Goal: Information Seeking & Learning: Find specific fact

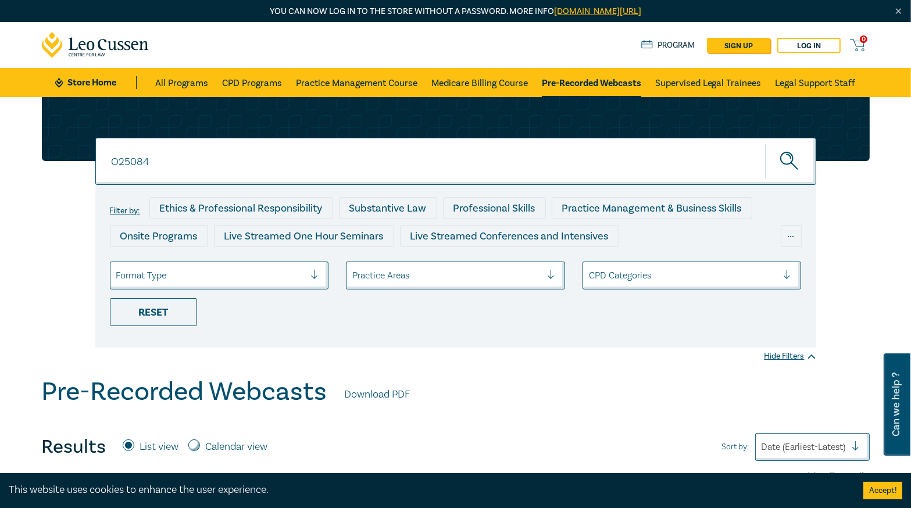
click at [460, 162] on input "O25084" at bounding box center [455, 161] width 721 height 47
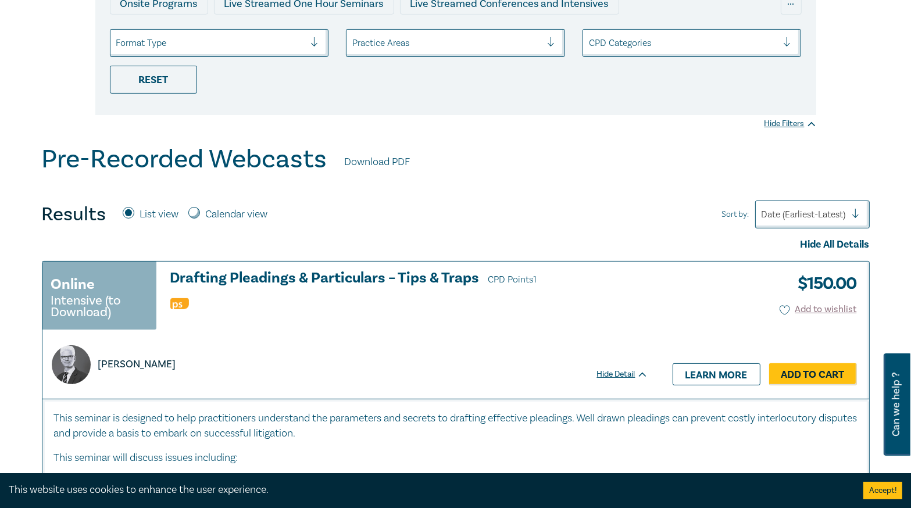
scroll to position [93, 0]
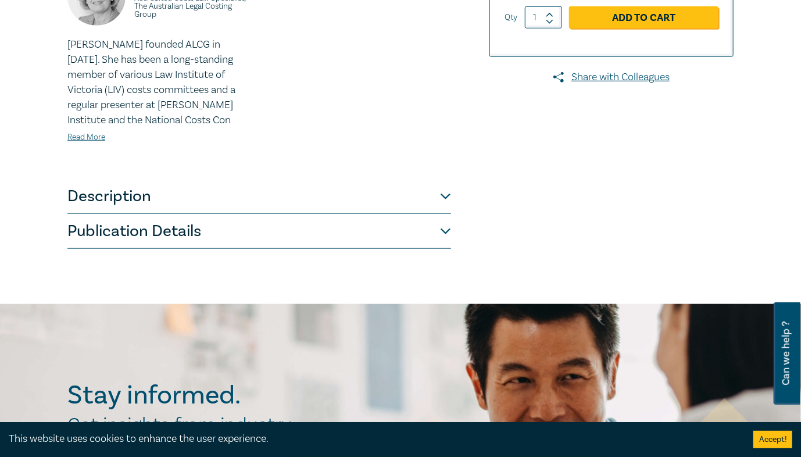
scroll to position [419, 0]
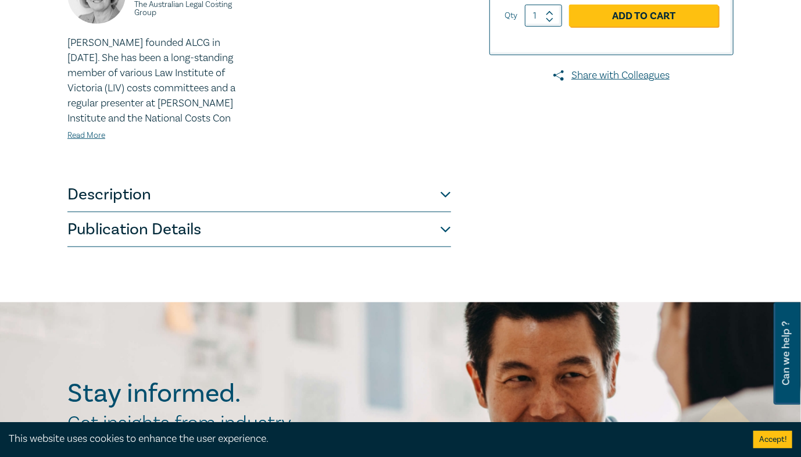
click at [233, 233] on button "Publication Details" at bounding box center [259, 229] width 384 height 35
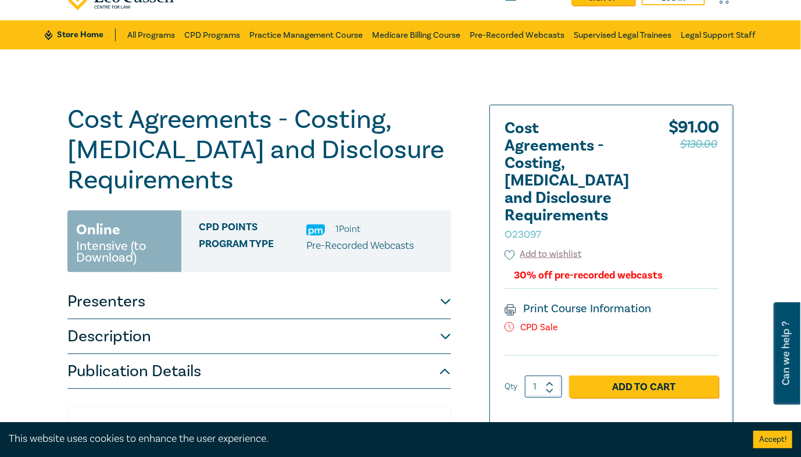
scroll to position [47, 0]
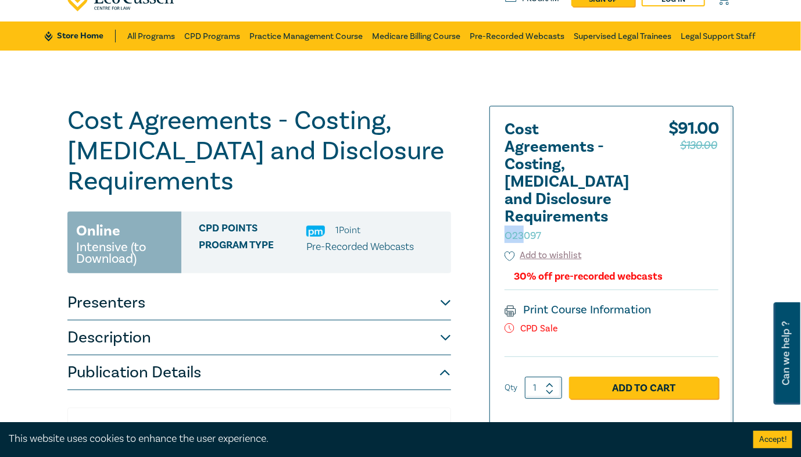
drag, startPoint x: 523, startPoint y: 235, endPoint x: 501, endPoint y: 237, distance: 21.6
click at [501, 237] on div "Cost Agreements - Costing, Retainer and Disclosure Requirements O23097 $ 91.00 …" at bounding box center [611, 266] width 243 height 320
copy small "O23"
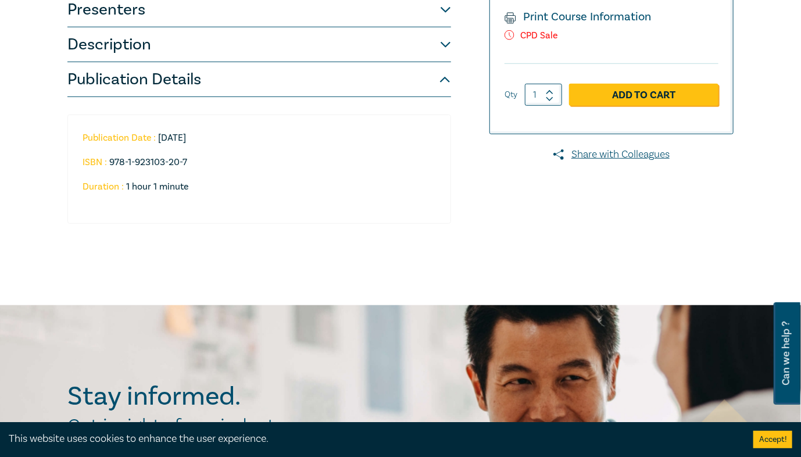
scroll to position [372, 0]
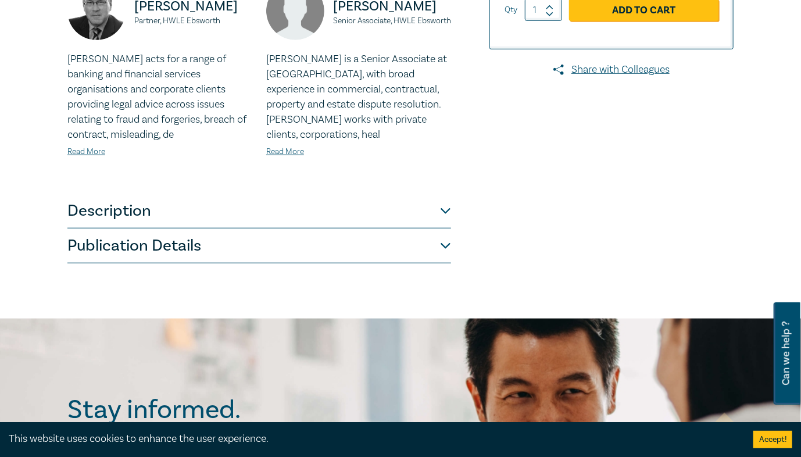
click at [209, 240] on button "Publication Details" at bounding box center [259, 246] width 384 height 35
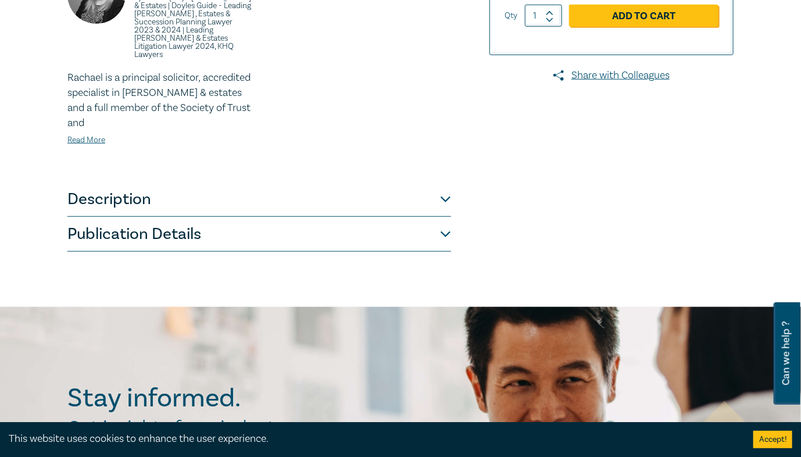
scroll to position [419, 0]
click at [216, 227] on button "Publication Details" at bounding box center [259, 234] width 384 height 35
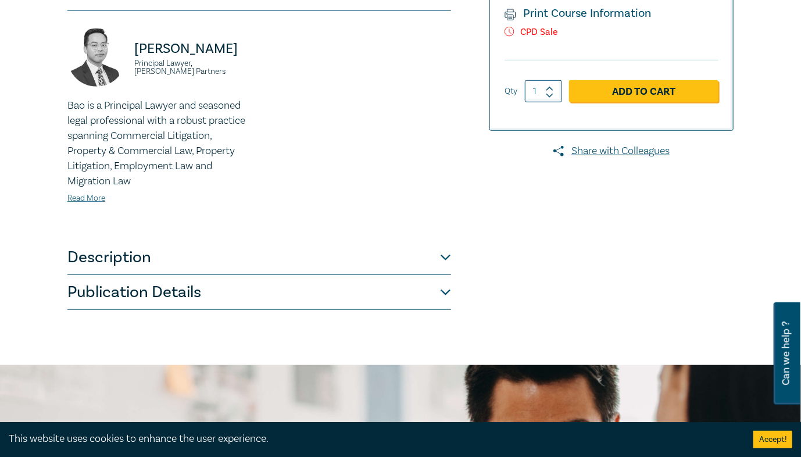
scroll to position [326, 0]
click at [248, 288] on button "Publication Details" at bounding box center [259, 292] width 384 height 35
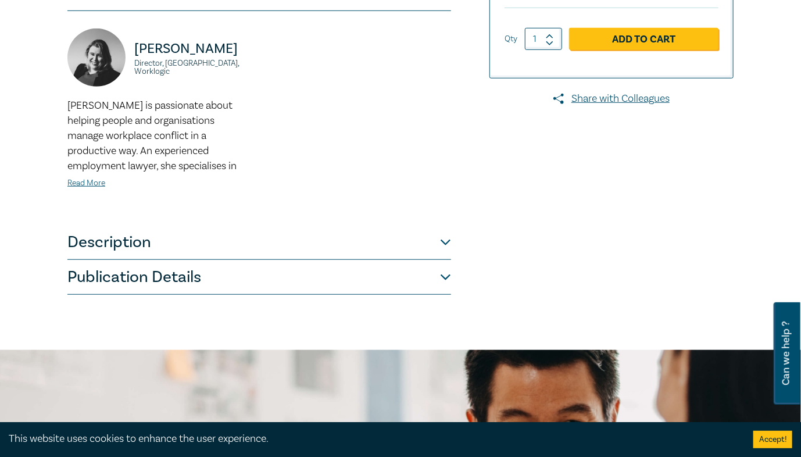
click at [293, 268] on button "Publication Details" at bounding box center [259, 277] width 384 height 35
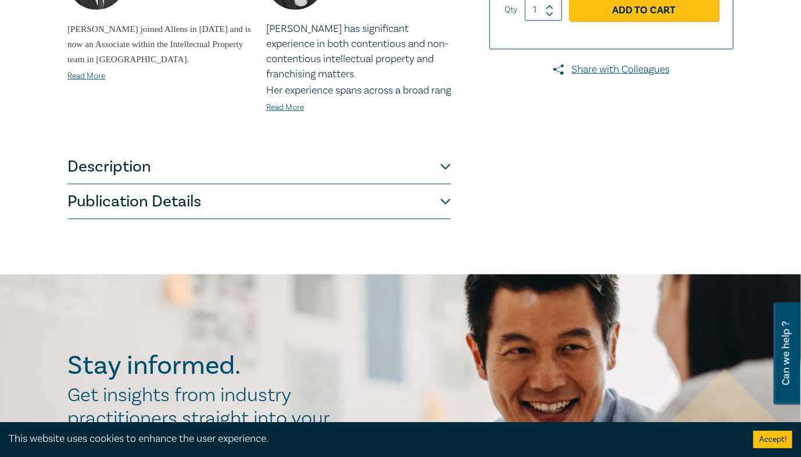
click at [313, 211] on button "Publication Details" at bounding box center [259, 201] width 384 height 35
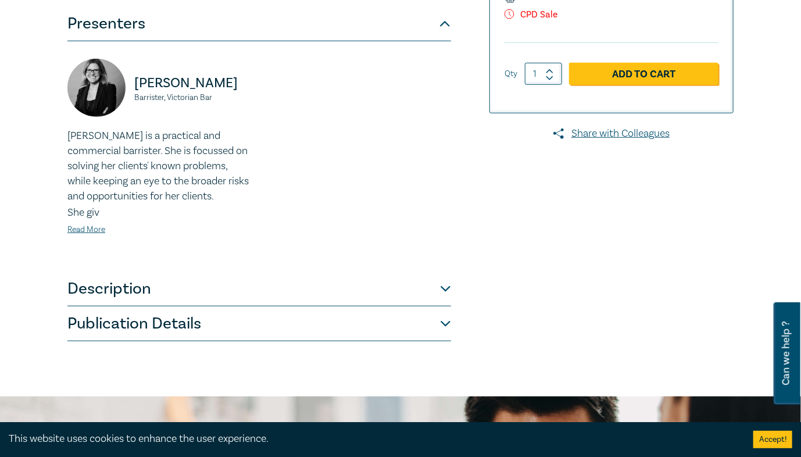
click at [363, 306] on button "Publication Details" at bounding box center [259, 323] width 384 height 35
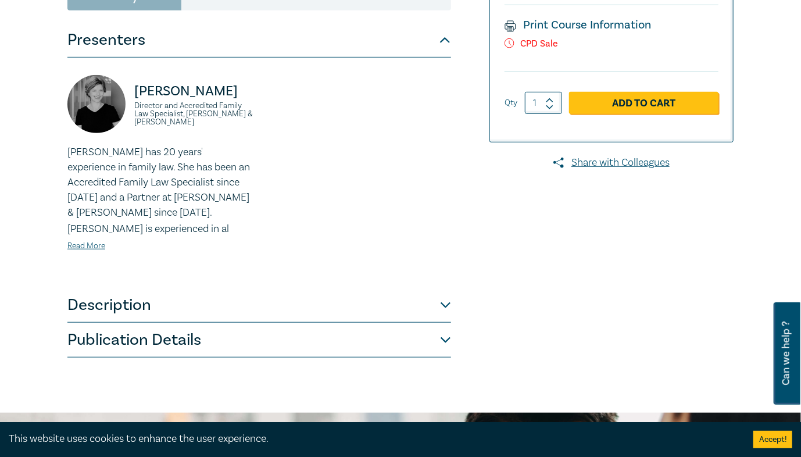
click at [401, 323] on button "Publication Details" at bounding box center [259, 340] width 384 height 35
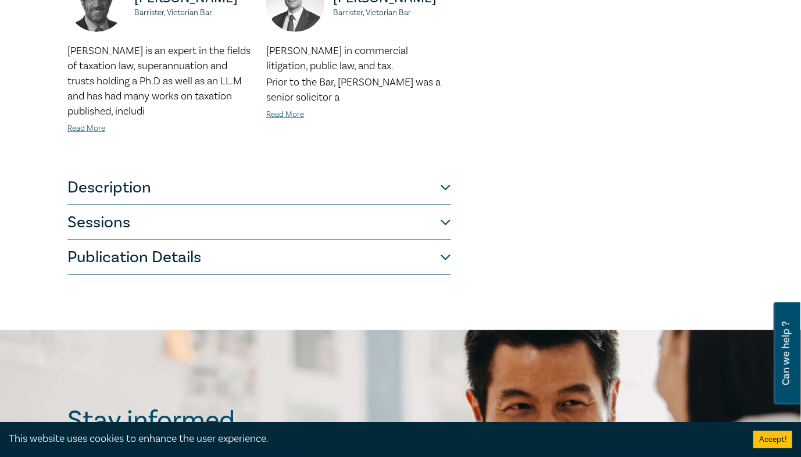
click at [343, 250] on button "Publication Details" at bounding box center [259, 257] width 384 height 35
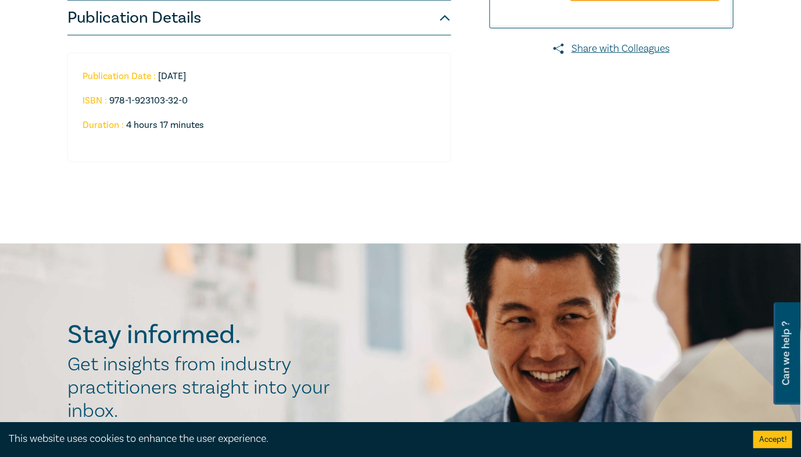
scroll to position [363, 0]
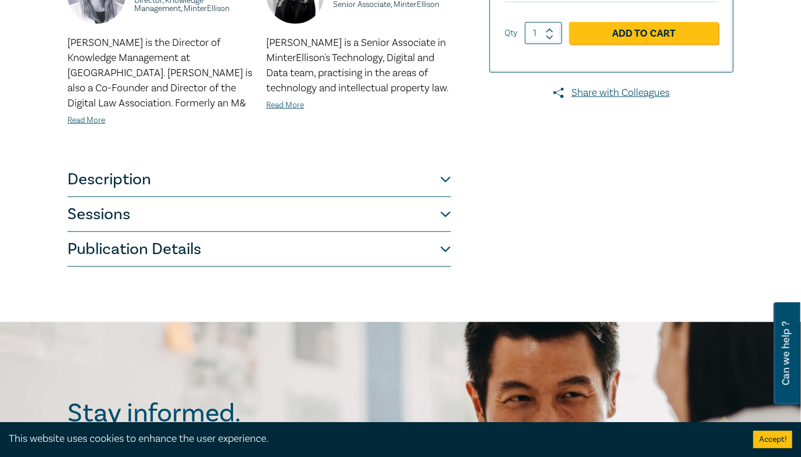
click at [332, 255] on button "Publication Details" at bounding box center [259, 249] width 384 height 35
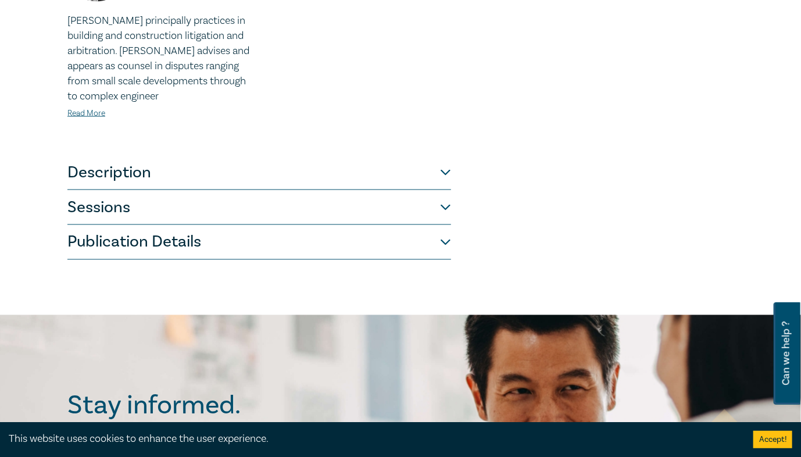
click at [292, 226] on button "Publication Details" at bounding box center [259, 242] width 384 height 35
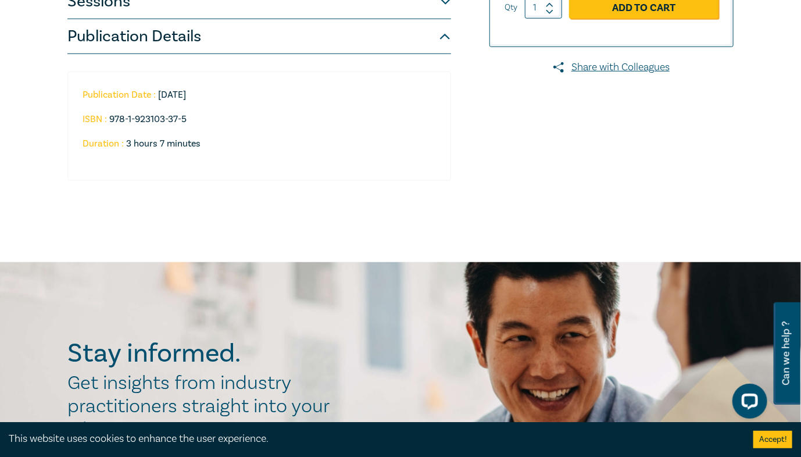
scroll to position [356, 0]
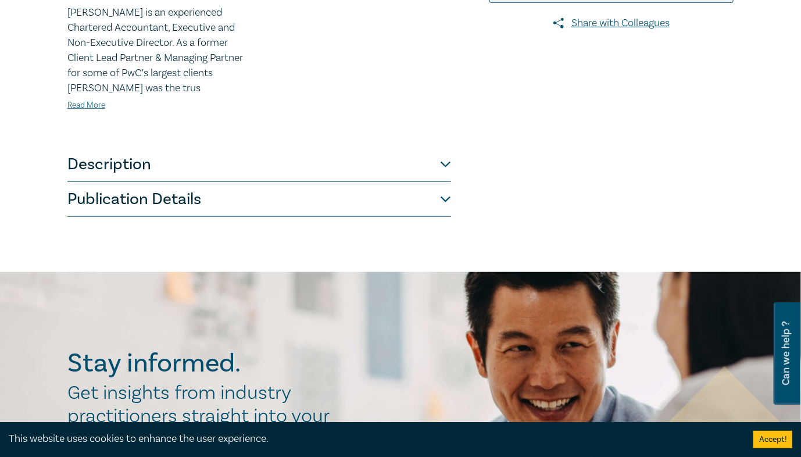
click at [301, 197] on button "Publication Details" at bounding box center [259, 199] width 384 height 35
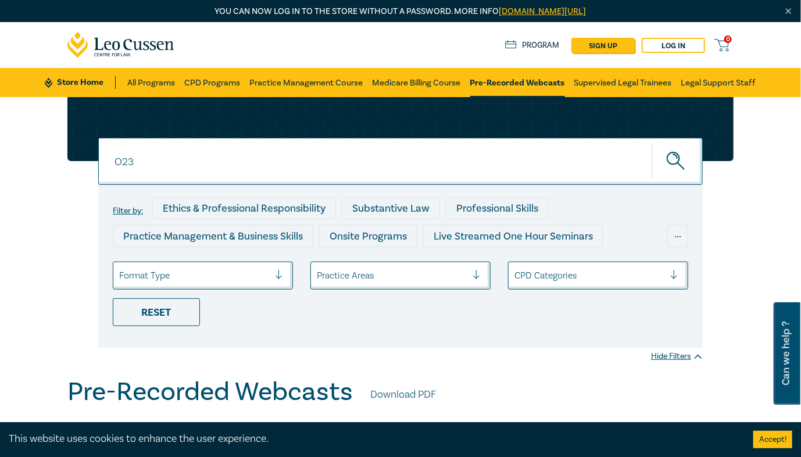
click at [685, 159] on icon "submit" at bounding box center [677, 162] width 20 height 20
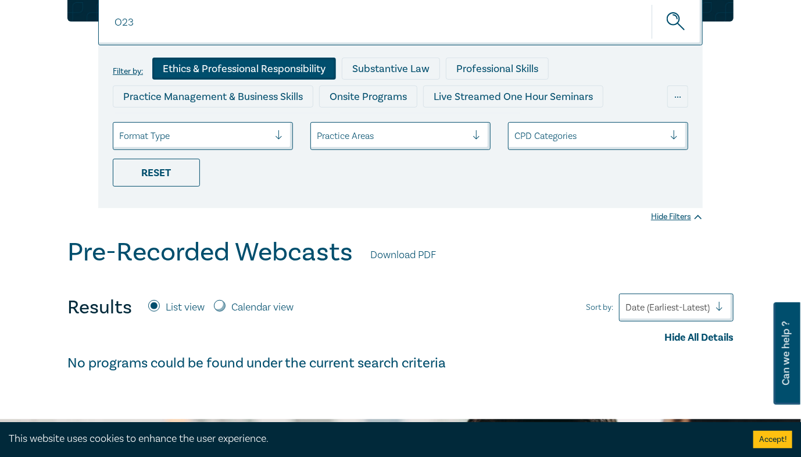
scroll to position [140, 0]
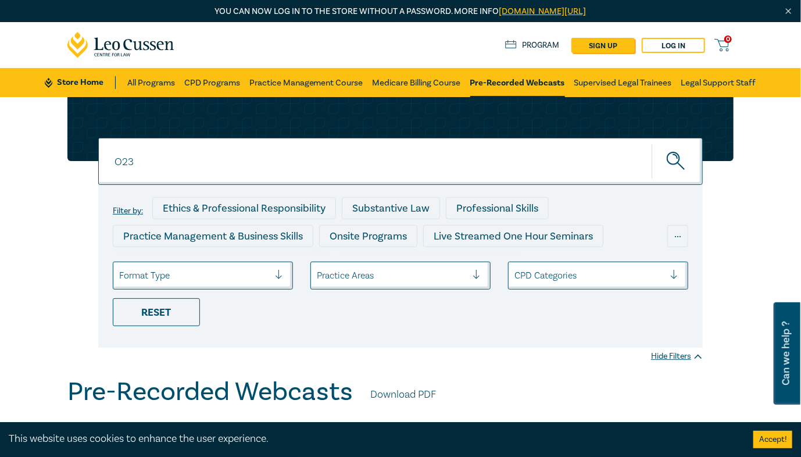
click at [149, 163] on input "O23" at bounding box center [400, 161] width 605 height 47
click at [512, 84] on link "Pre-Recorded Webcasts" at bounding box center [517, 82] width 95 height 29
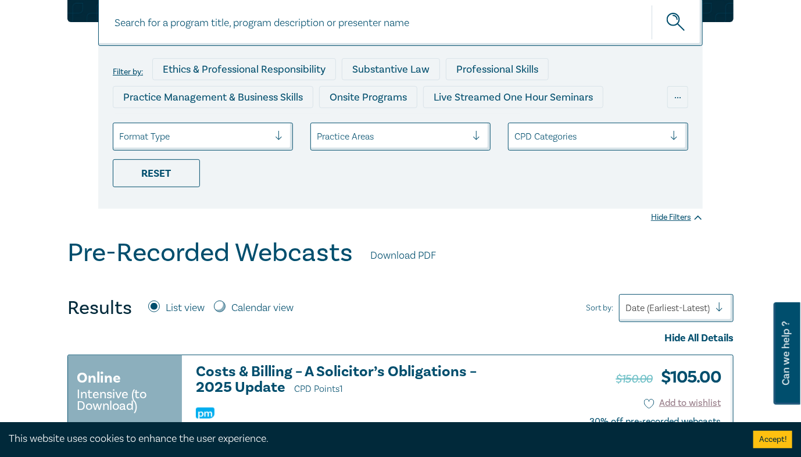
scroll to position [47, 0]
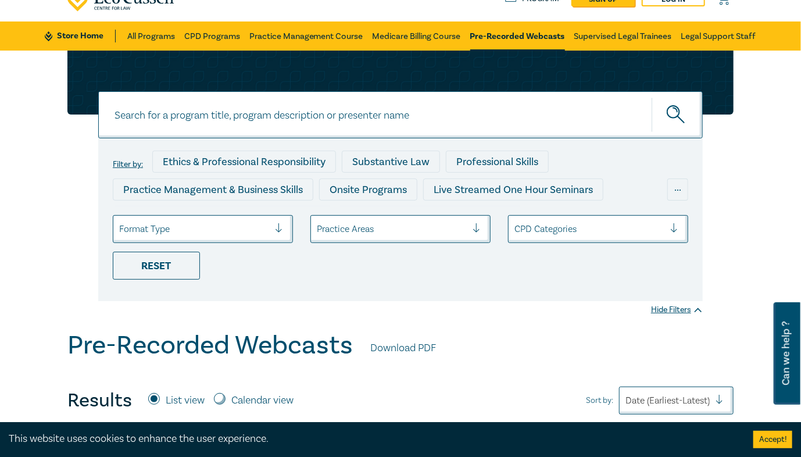
click at [336, 115] on input at bounding box center [400, 114] width 605 height 47
paste input "O23"
type input "O23"
click at [686, 120] on icon "submit" at bounding box center [677, 115] width 20 height 20
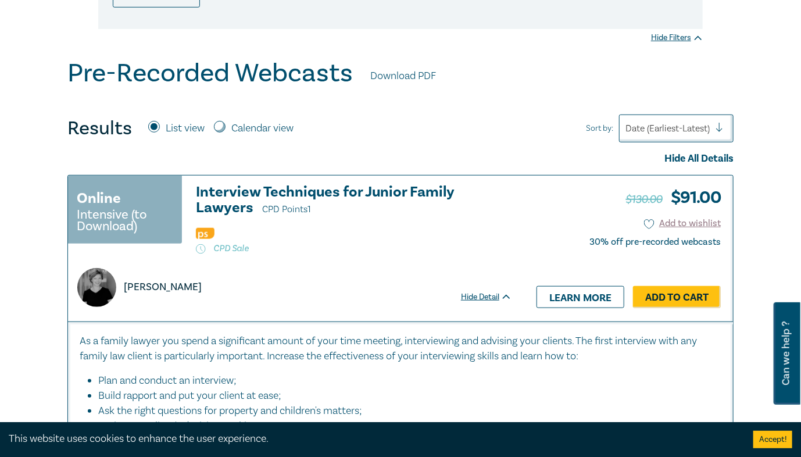
scroll to position [326, 0]
